Goal: Information Seeking & Learning: Find specific fact

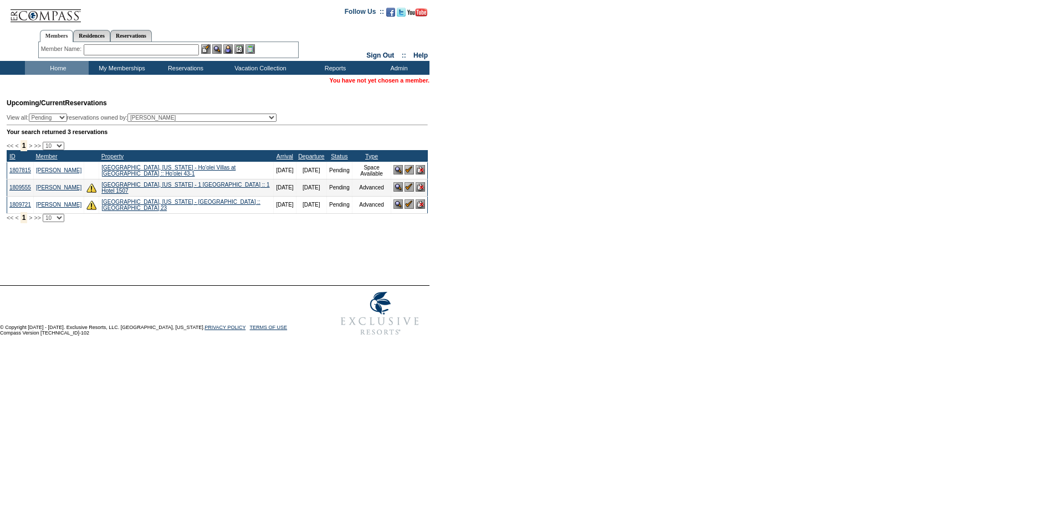
click at [131, 45] on input "text" at bounding box center [141, 49] width 115 height 11
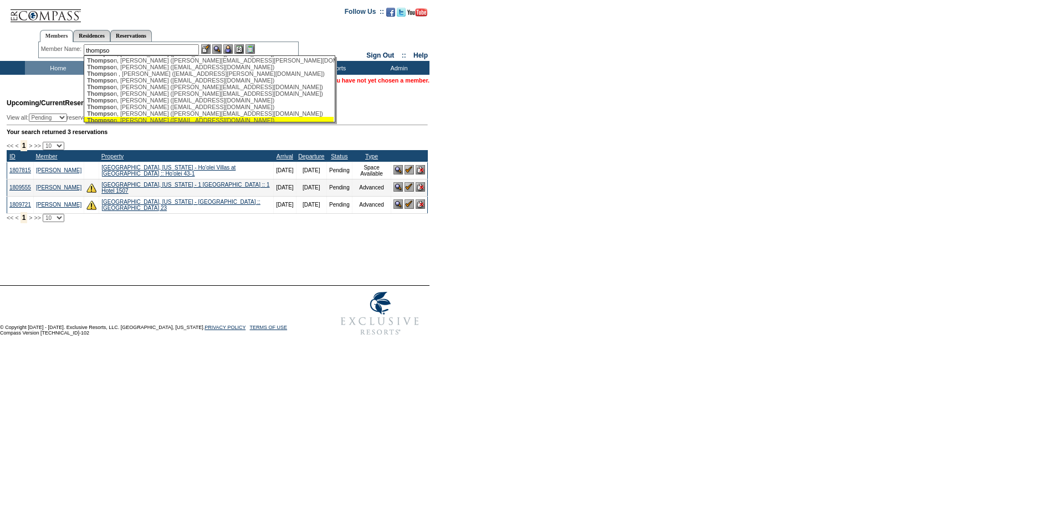
scroll to position [28, 0]
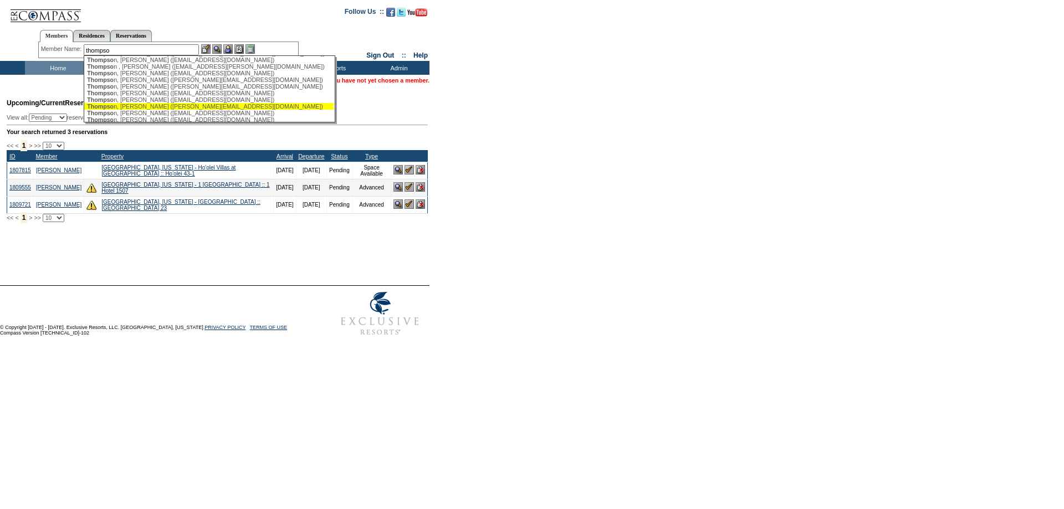
type input "Thompson, Irby (irby@me.com)"
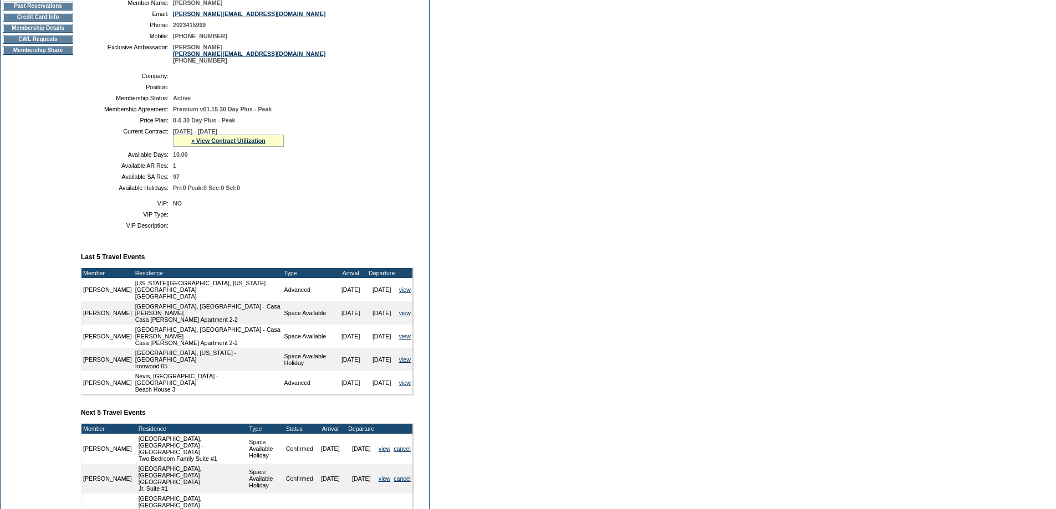
scroll to position [352, 0]
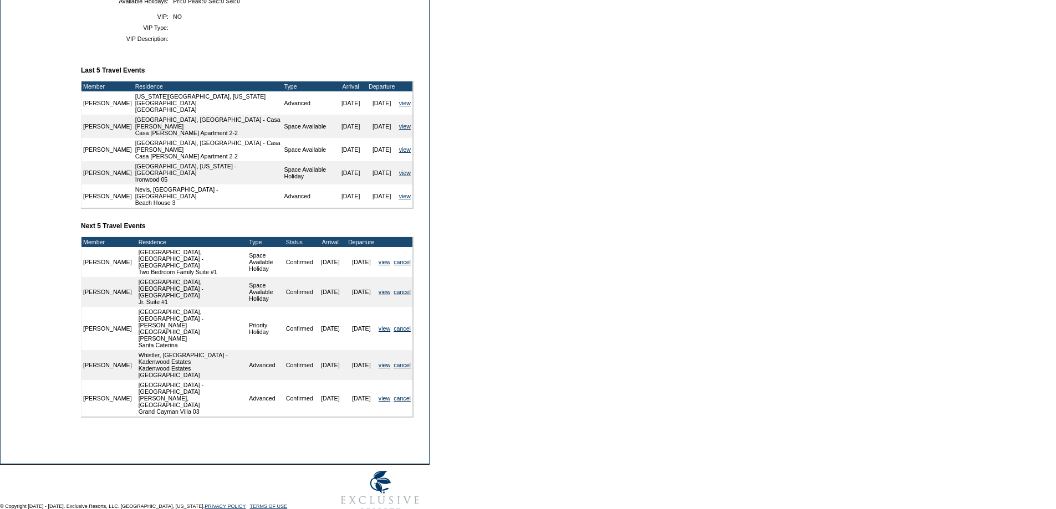
click at [211, 115] on td "[US_STATE][GEOGRAPHIC_DATA], [US_STATE][GEOGRAPHIC_DATA]" at bounding box center [208, 102] width 149 height 23
click at [402, 106] on link "view" at bounding box center [405, 103] width 12 height 7
